Goal: Task Accomplishment & Management: Manage account settings

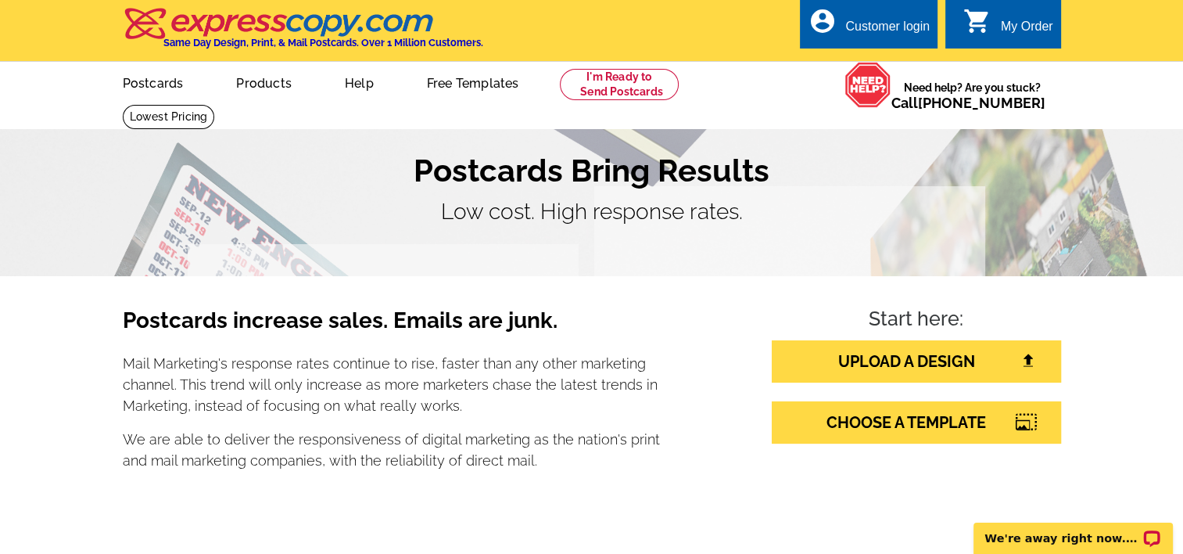
click at [858, 20] on div "Customer login" at bounding box center [887, 31] width 84 height 22
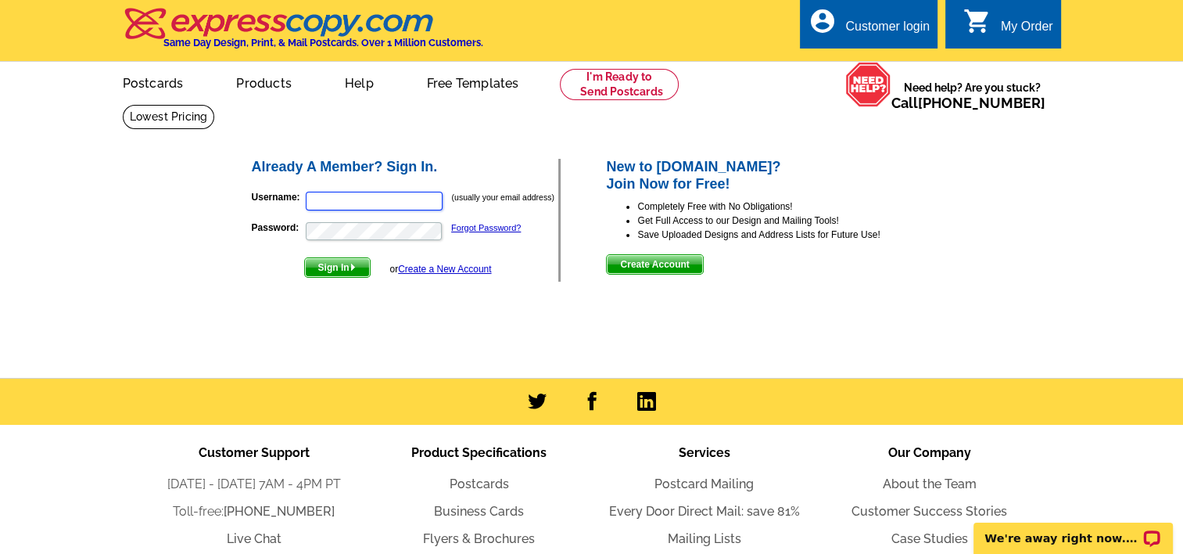
type input "andrewinc@comcast.net"
click at [335, 263] on span "Sign In" at bounding box center [337, 267] width 65 height 19
